Goal: Navigation & Orientation: Find specific page/section

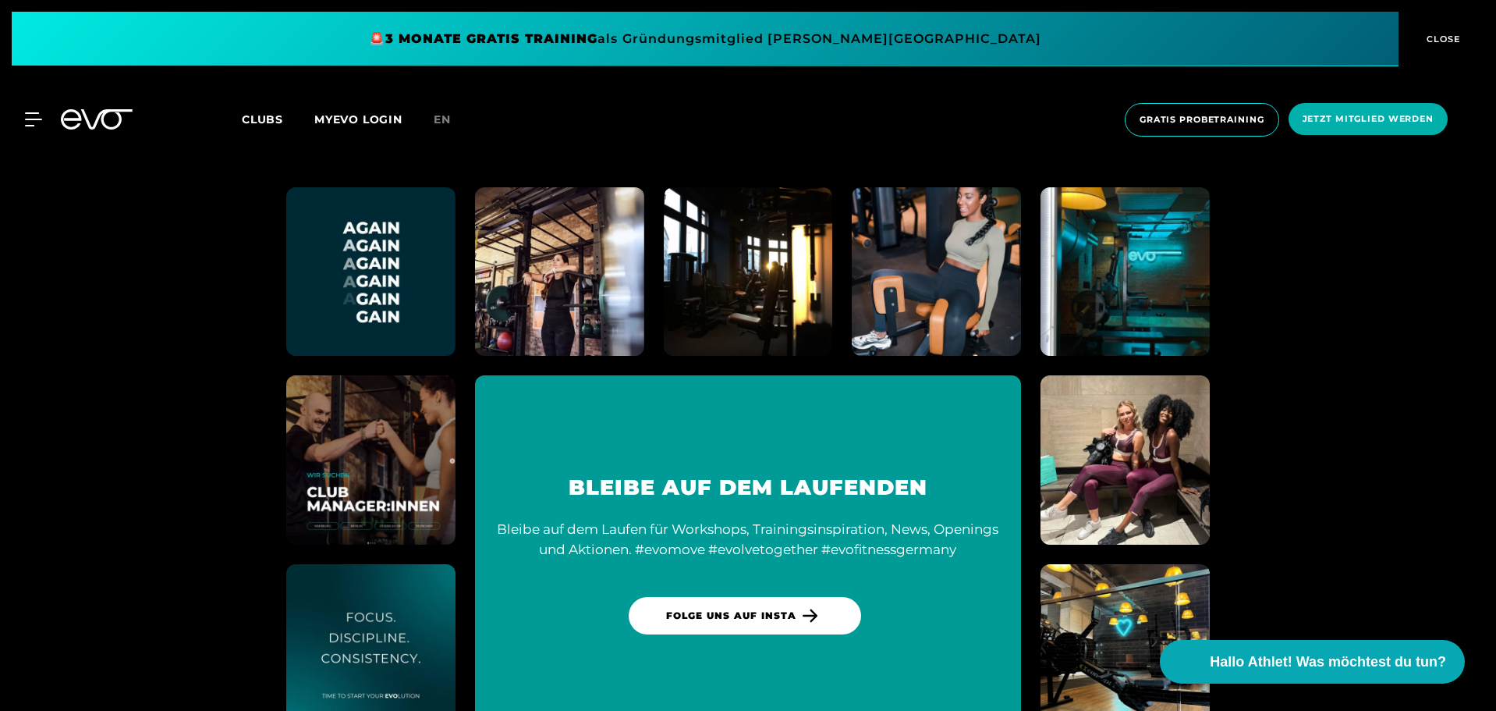
scroll to position [8882, 0]
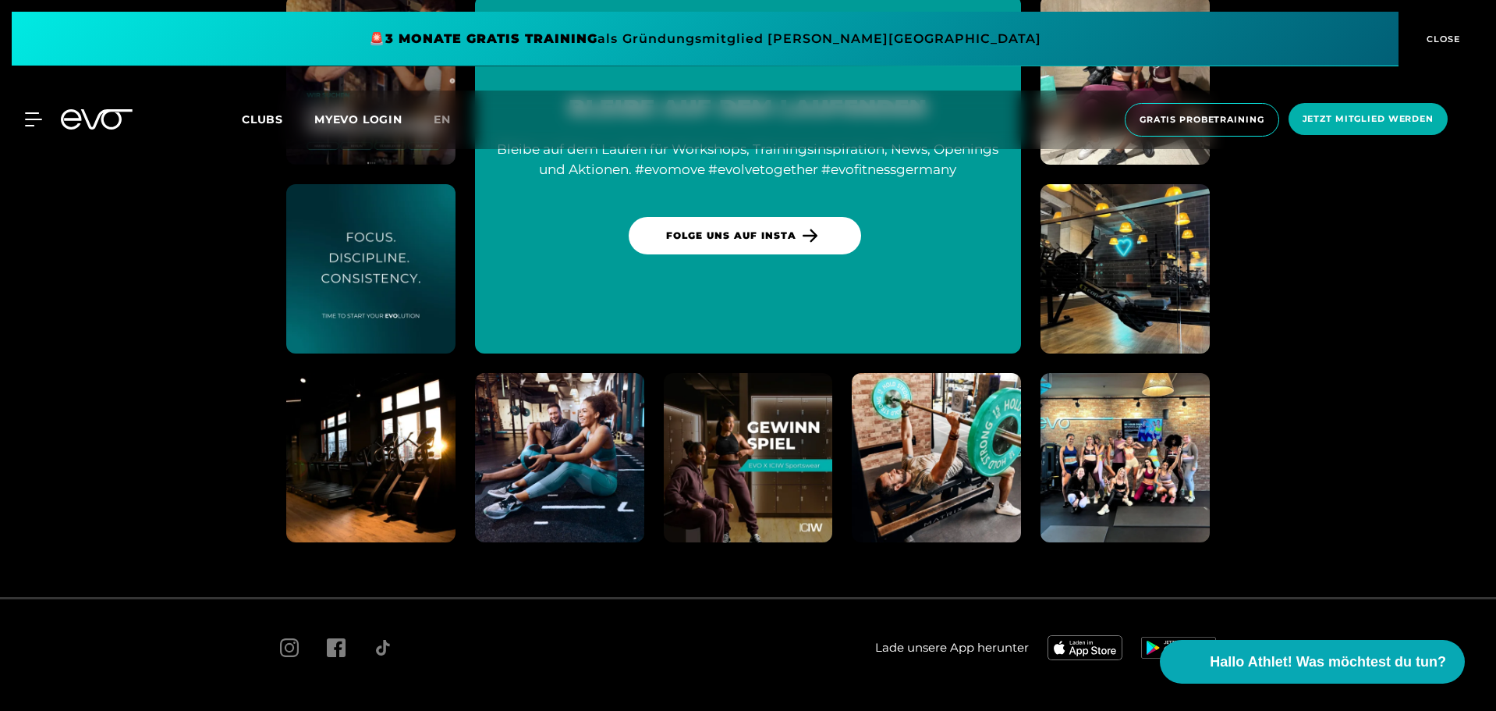
click at [453, 710] on span "Impressum" at bounding box center [455, 716] width 55 height 12
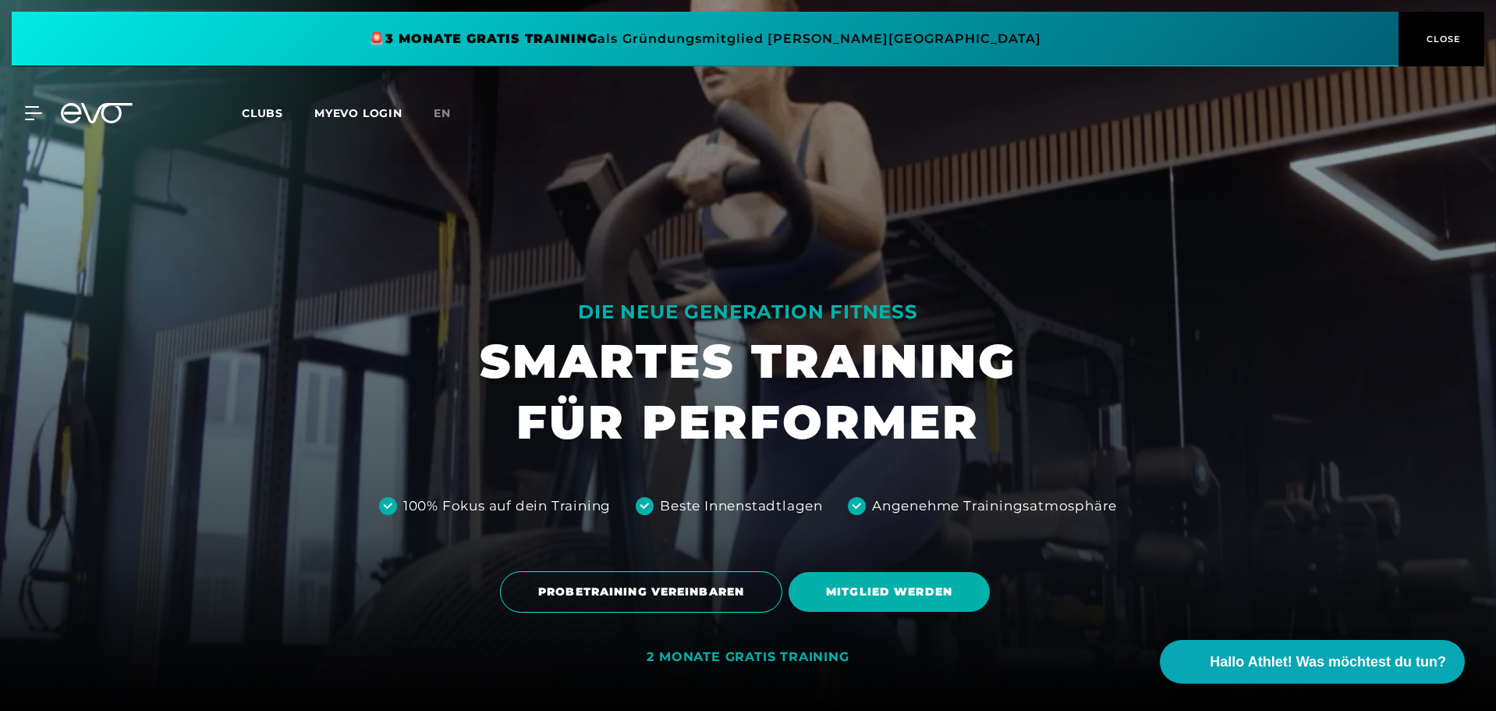
click at [251, 113] on span "Clubs" at bounding box center [262, 113] width 41 height 14
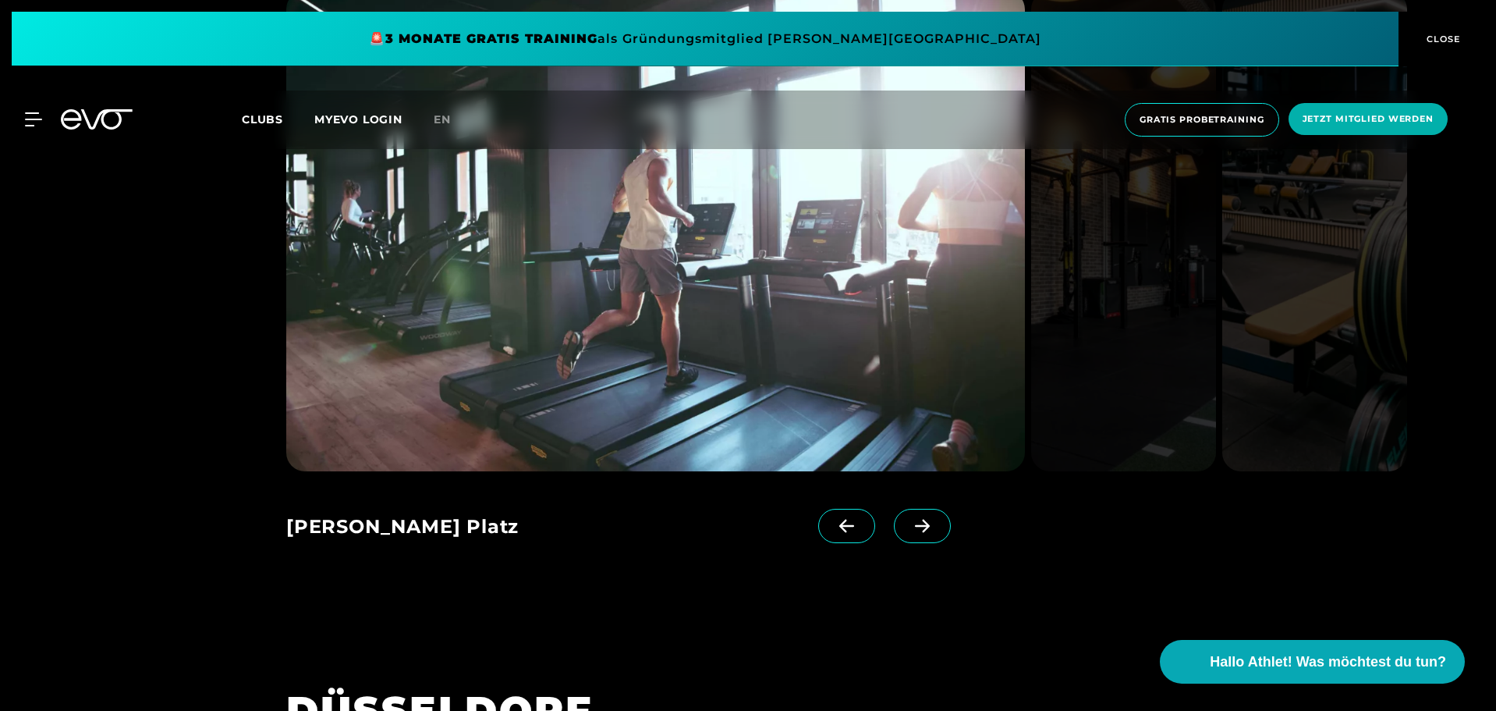
scroll to position [2056, 0]
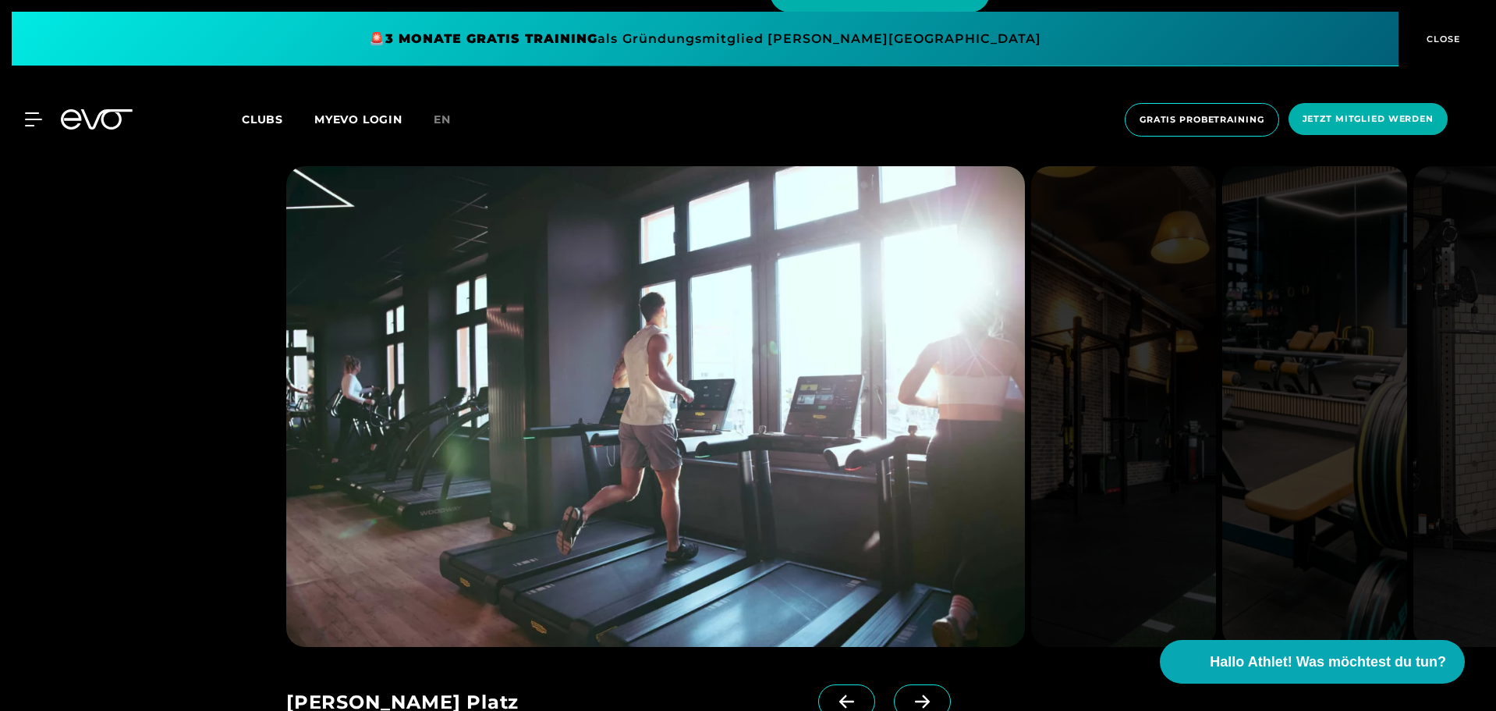
click at [1432, 37] on span "CLOSE" at bounding box center [1442, 39] width 38 height 14
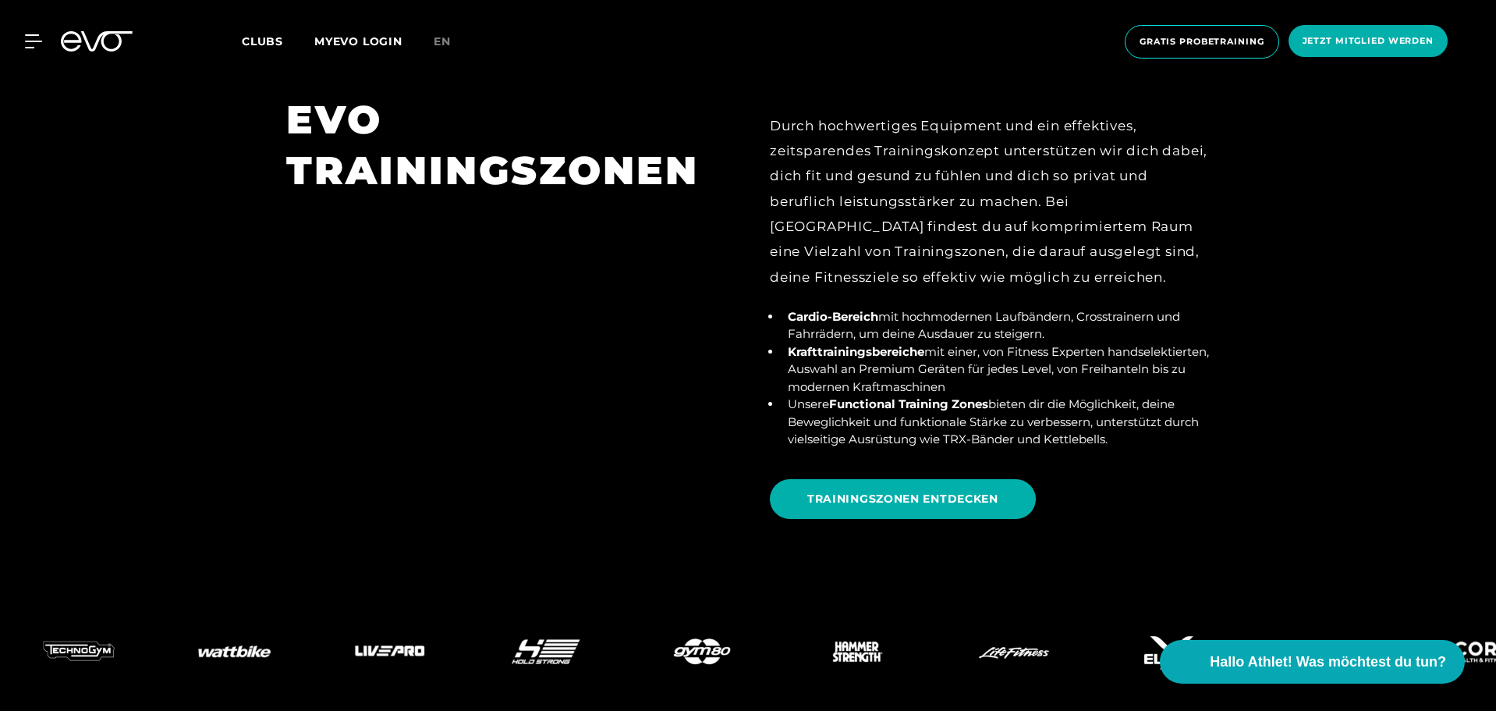
scroll to position [6006, 0]
